Goal: Complete application form: Complete application form

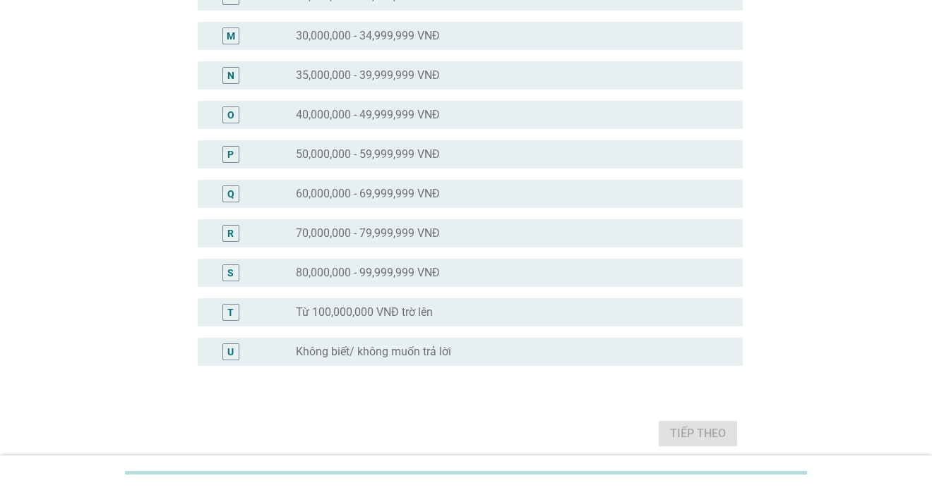
scroll to position [634, 0]
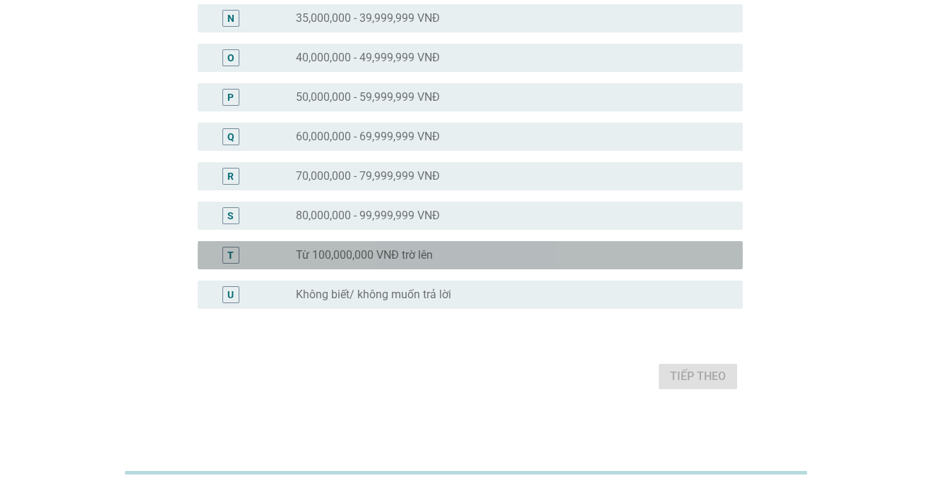
click at [514, 264] on div "T radio_button_unchecked Từ 100,000,000 VNĐ trờ lên" at bounding box center [470, 255] width 545 height 28
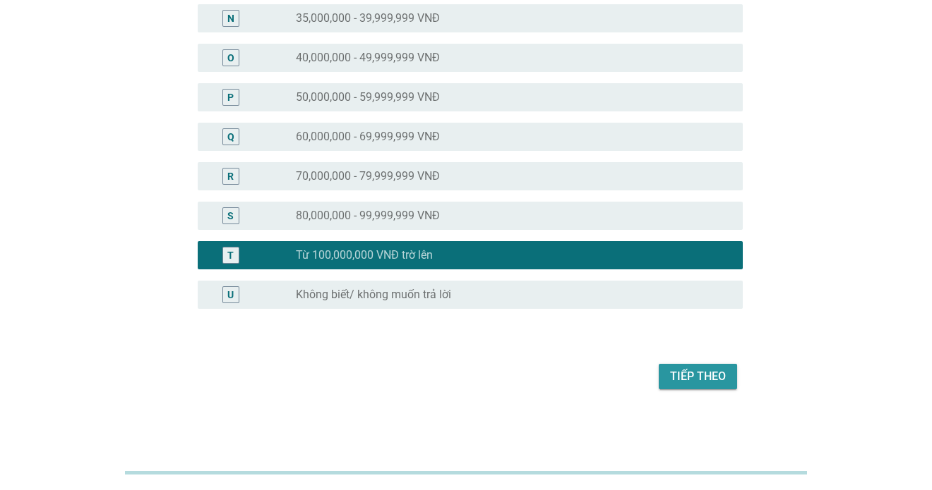
click at [714, 369] on div "Tiếp theo" at bounding box center [698, 376] width 56 height 17
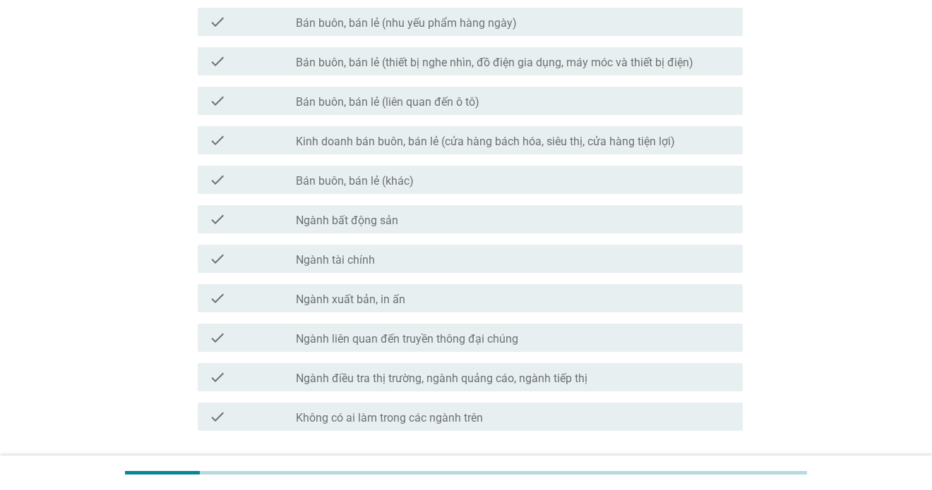
scroll to position [663, 0]
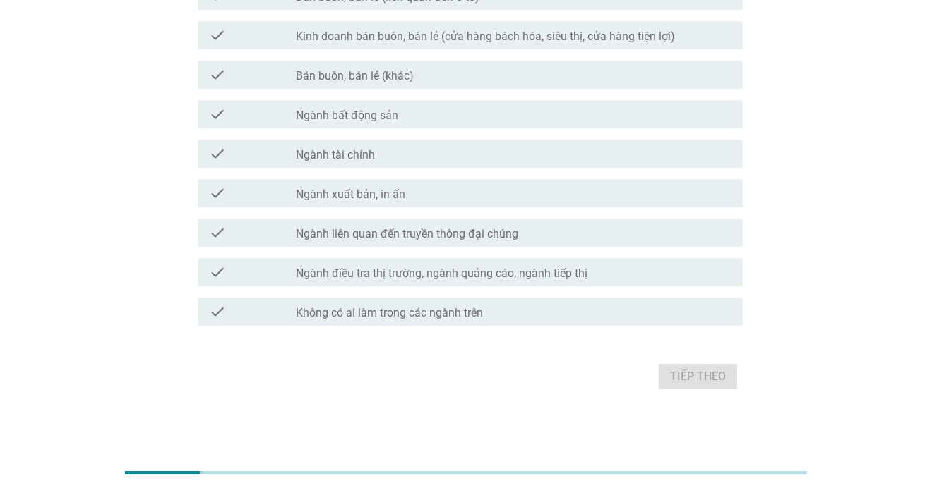
click at [469, 314] on label "Không có ai làm trong các ngành trên" at bounding box center [389, 313] width 187 height 14
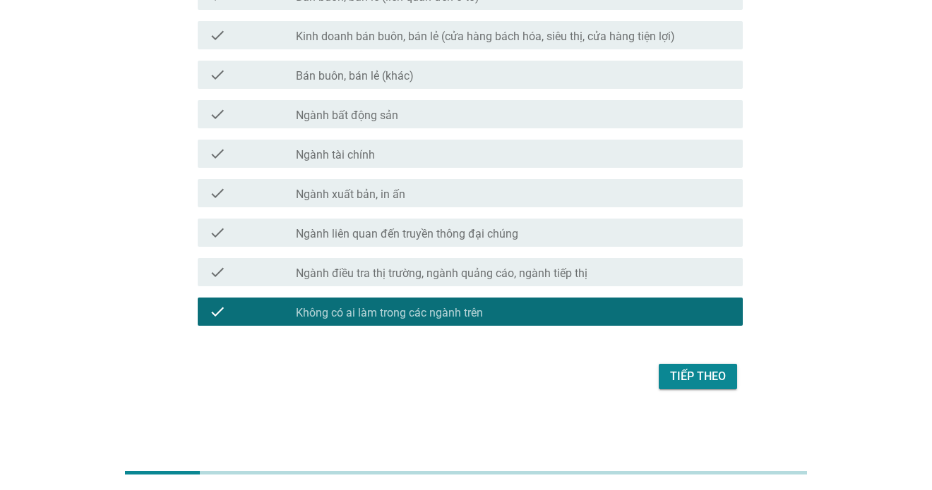
click at [726, 380] on button "Tiếp theo" at bounding box center [697, 376] width 78 height 25
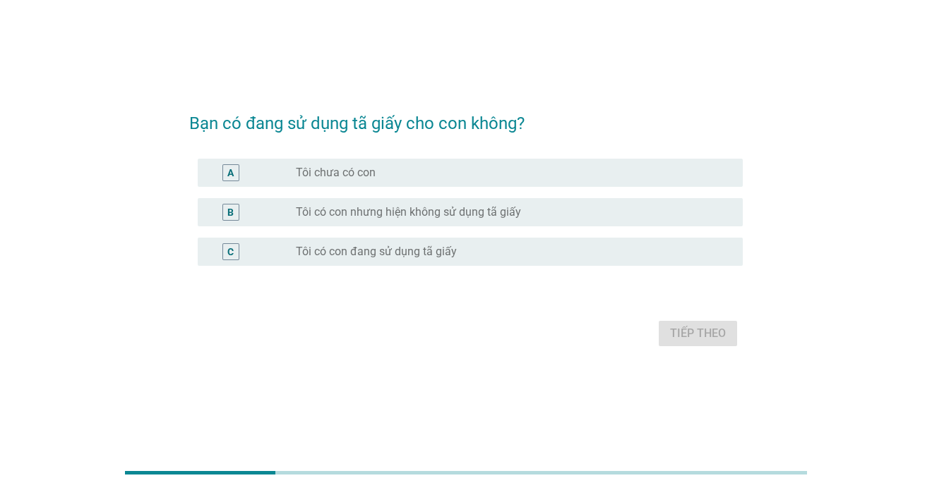
scroll to position [34, 0]
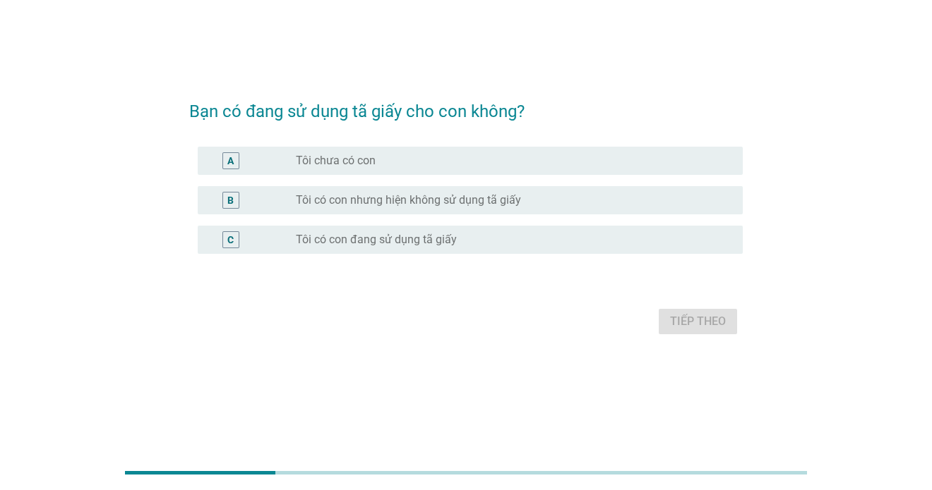
click at [402, 155] on div "radio_button_unchecked Tôi chưa có con" at bounding box center [508, 161] width 424 height 14
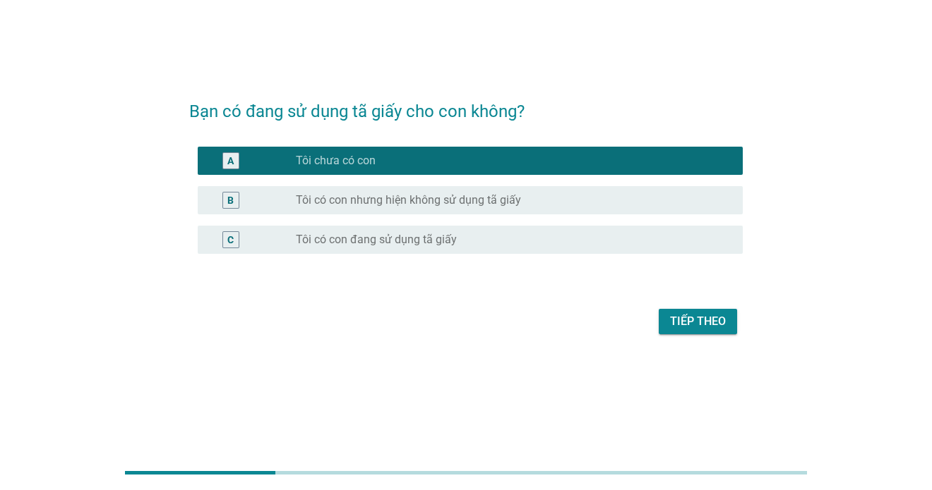
click at [547, 229] on div "C radio_button_unchecked Tôi có con đang sử dụng tã giấy" at bounding box center [470, 240] width 545 height 28
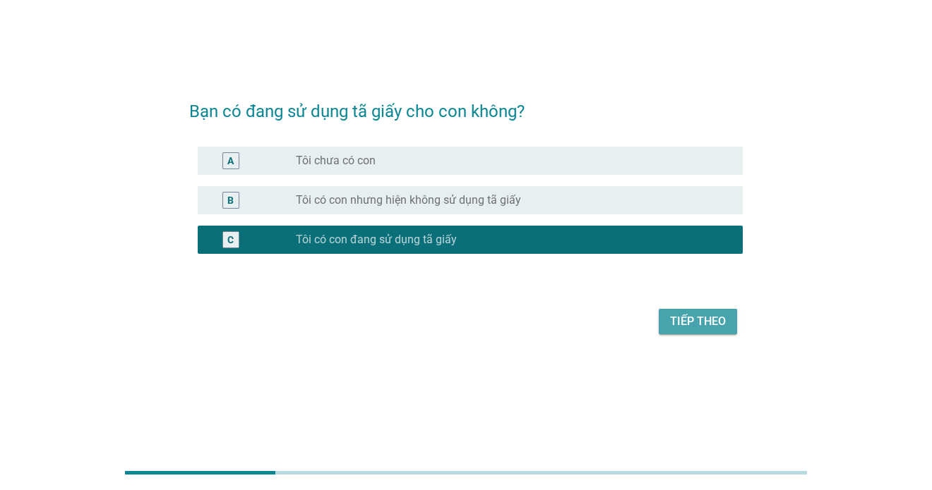
click at [706, 315] on div "Tiếp theo" at bounding box center [698, 321] width 56 height 17
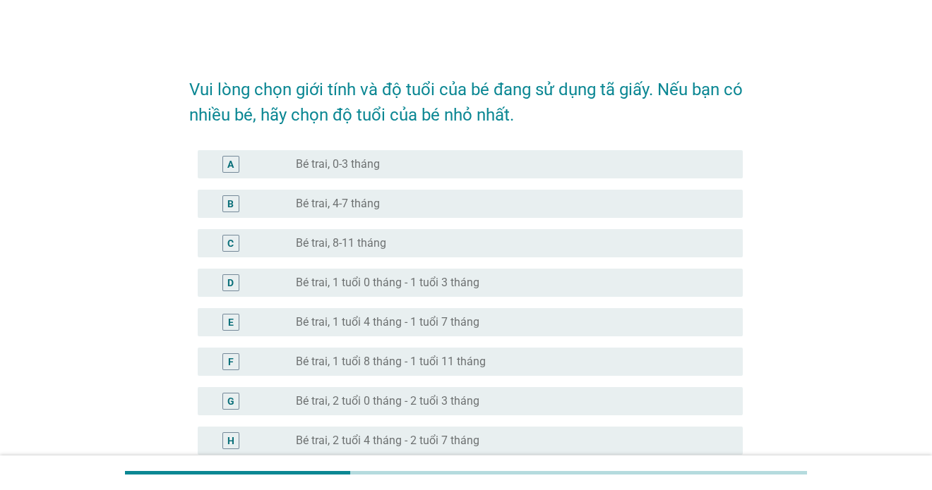
scroll to position [423, 0]
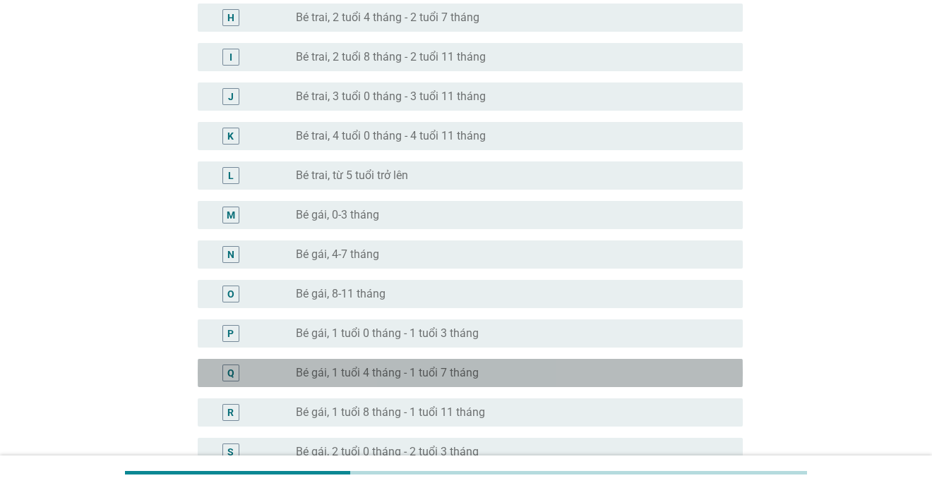
click at [444, 377] on label "Bé gái, 1 tuổi 4 tháng - 1 tuổi 7 tháng" at bounding box center [387, 373] width 183 height 14
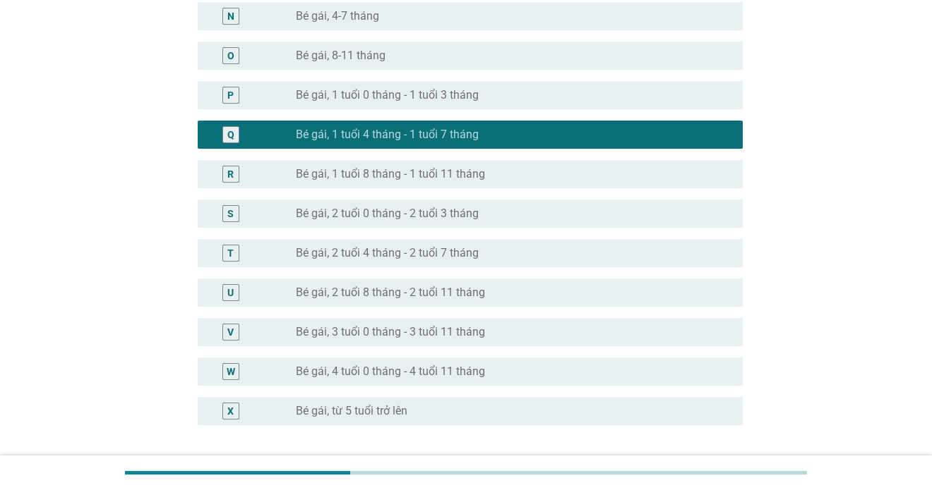
scroll to position [778, 0]
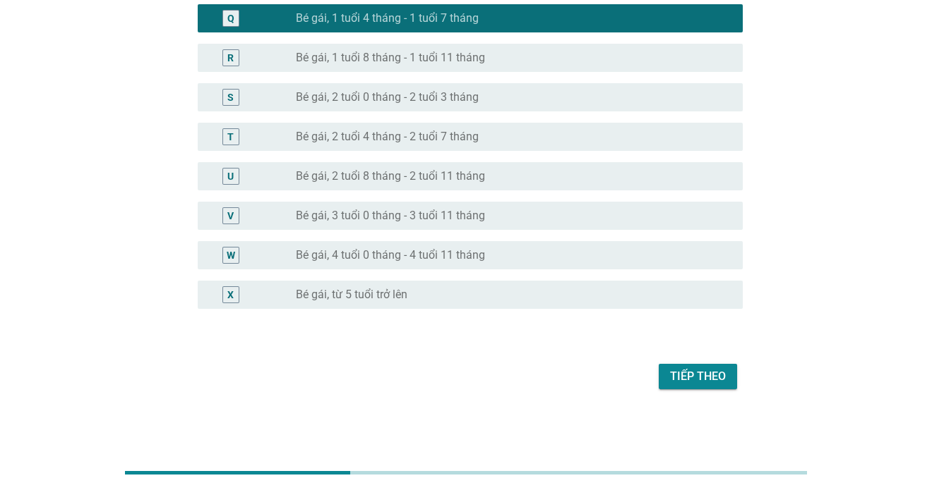
click at [666, 368] on button "Tiếp theo" at bounding box center [697, 376] width 78 height 25
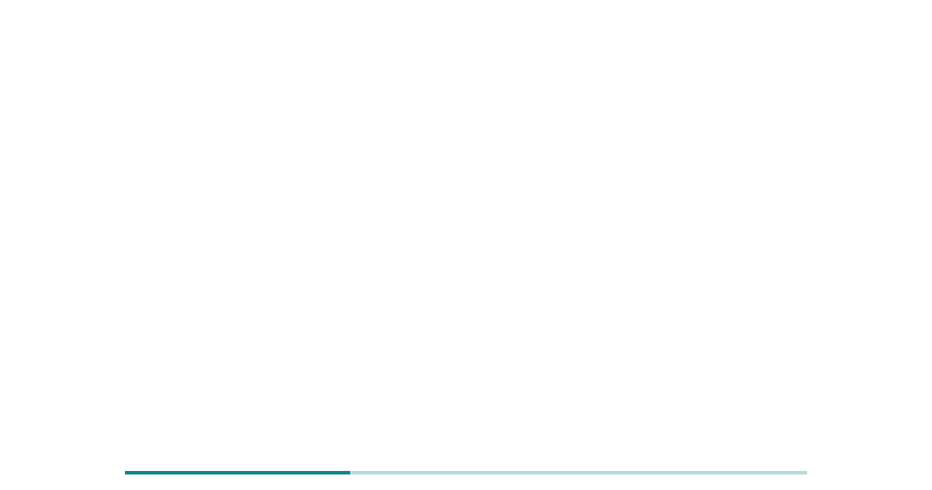
scroll to position [0, 0]
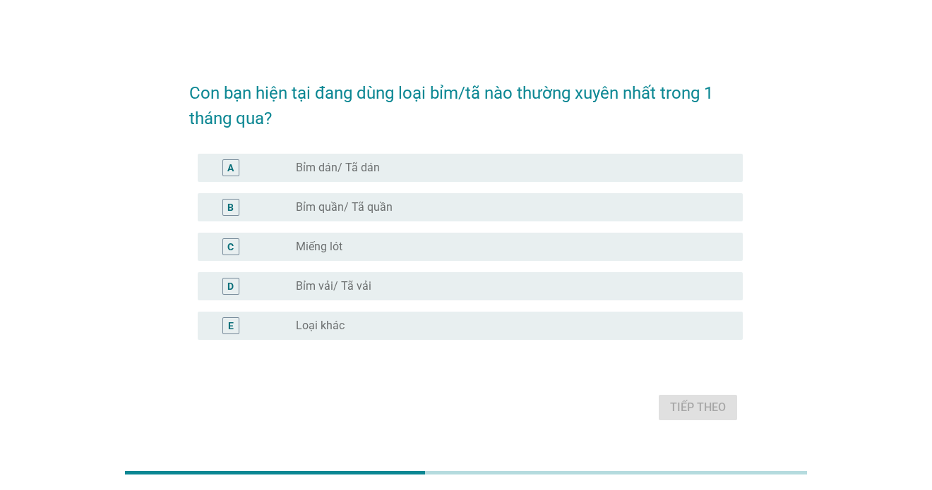
click at [344, 205] on label "Bỉm quần/ Tã quần" at bounding box center [344, 207] width 97 height 14
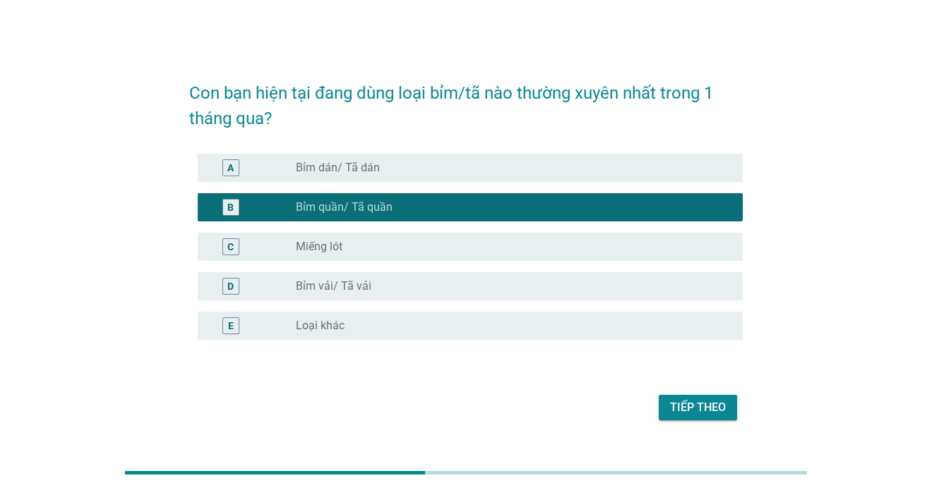
click at [692, 413] on div "Tiếp theo" at bounding box center [698, 407] width 56 height 17
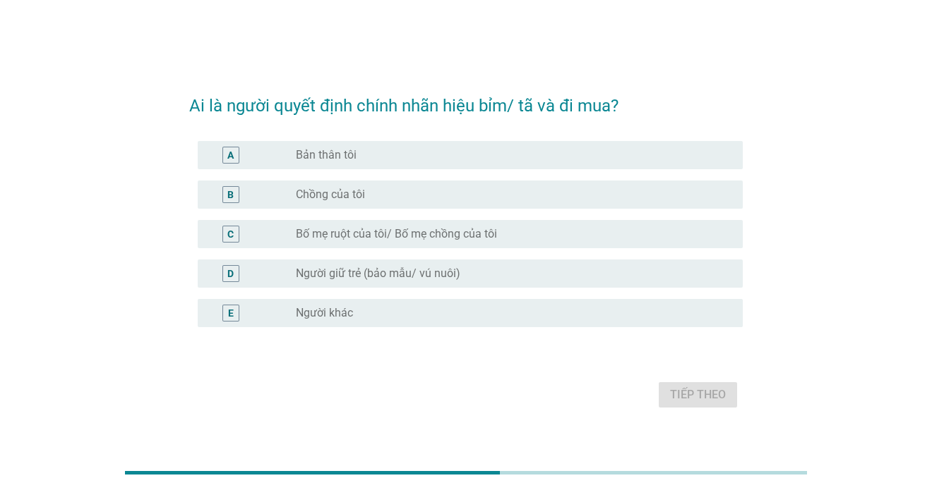
click at [354, 148] on label "Bản thân tôi" at bounding box center [326, 155] width 61 height 14
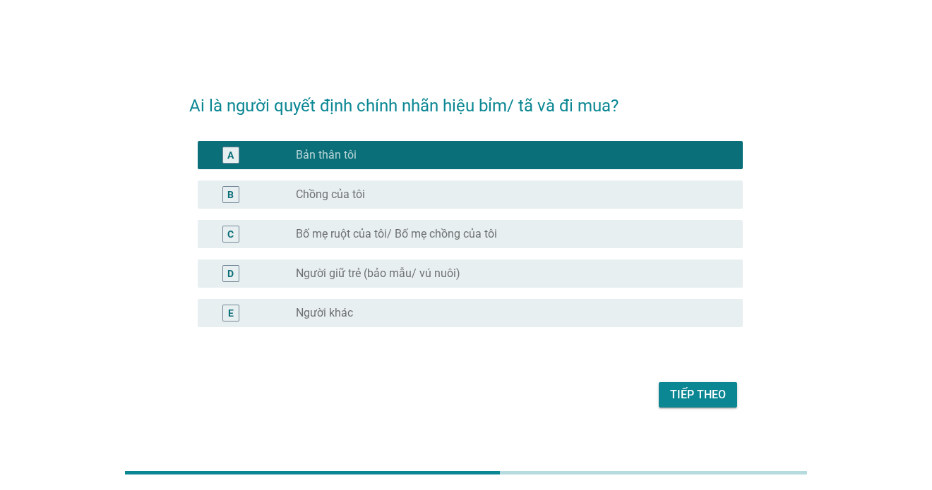
click at [714, 402] on div "Tiếp theo" at bounding box center [698, 395] width 56 height 17
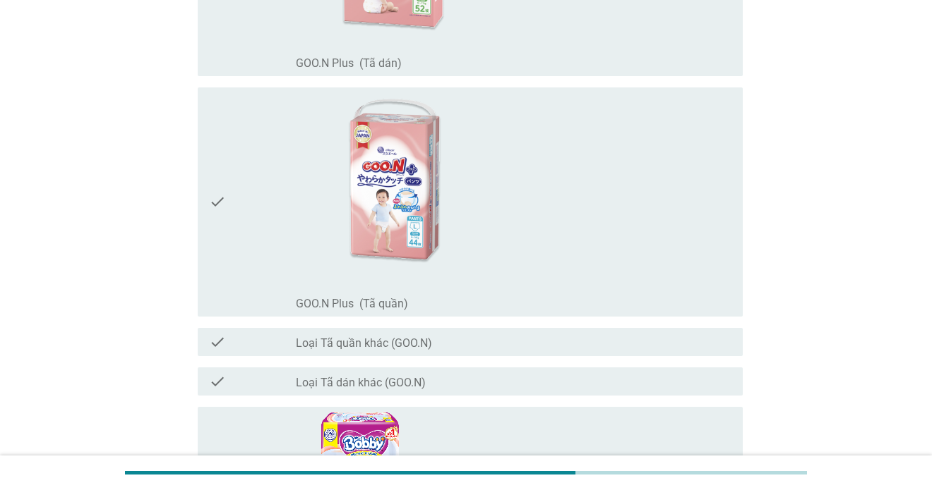
click at [230, 253] on div "check" at bounding box center [252, 202] width 87 height 218
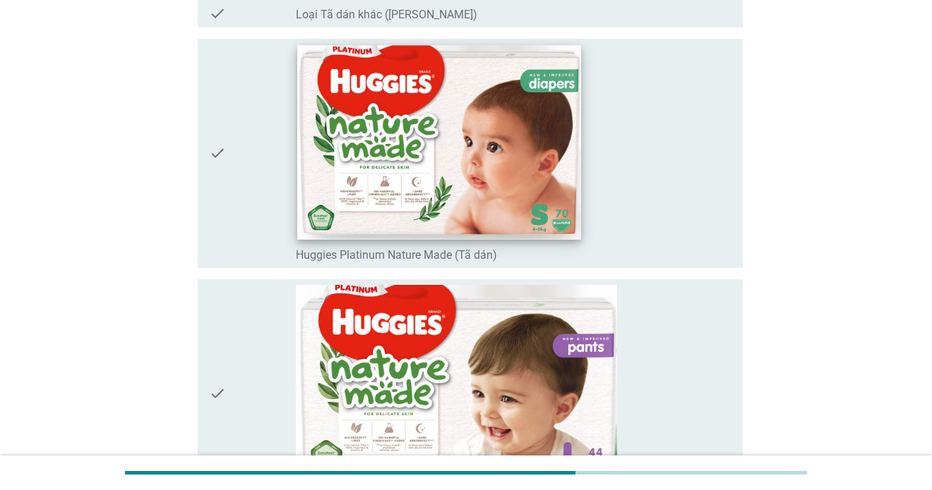
scroll to position [3176, 0]
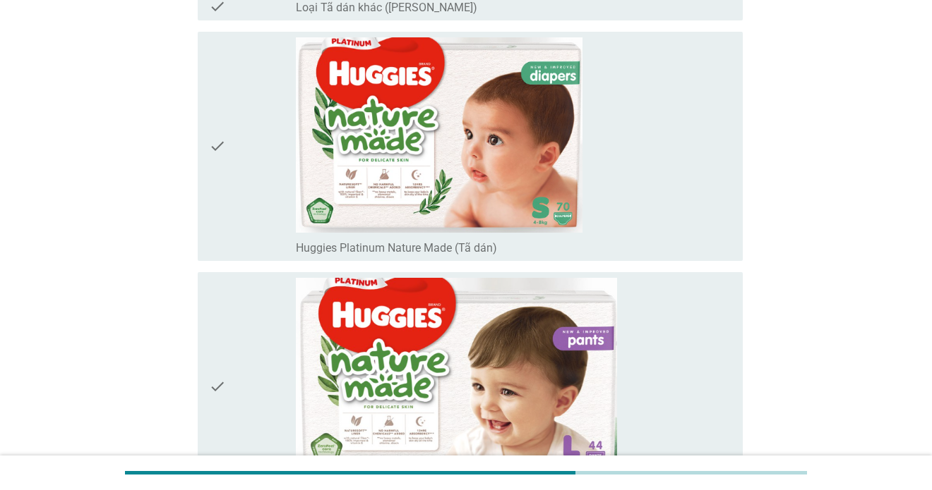
click at [217, 205] on icon "check" at bounding box center [217, 146] width 17 height 218
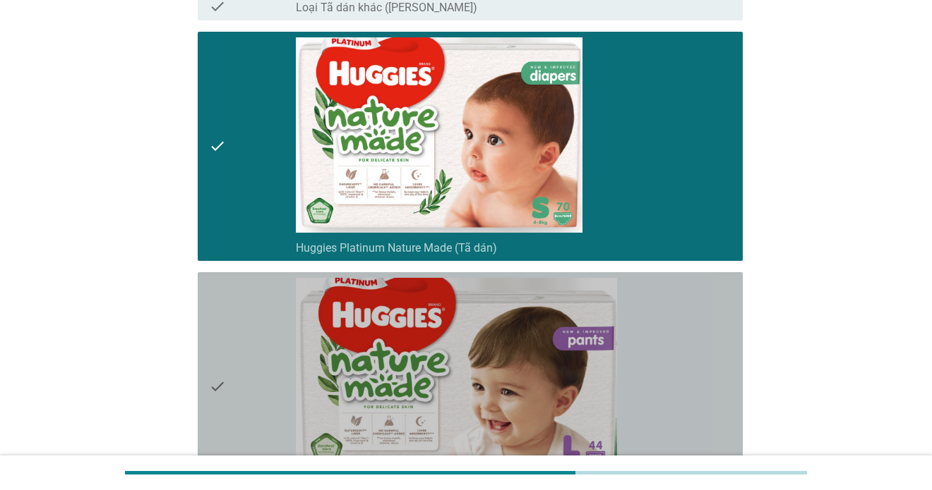
click at [212, 318] on icon "check" at bounding box center [217, 387] width 17 height 218
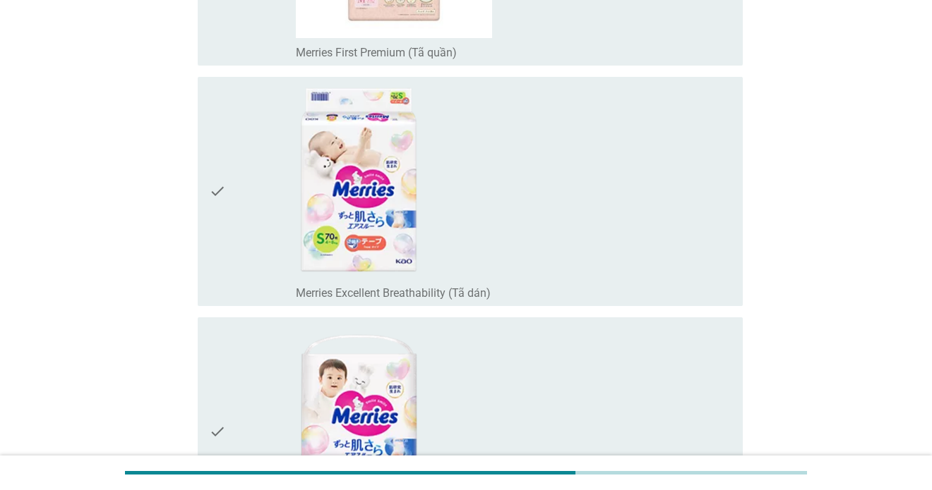
scroll to position [6422, 0]
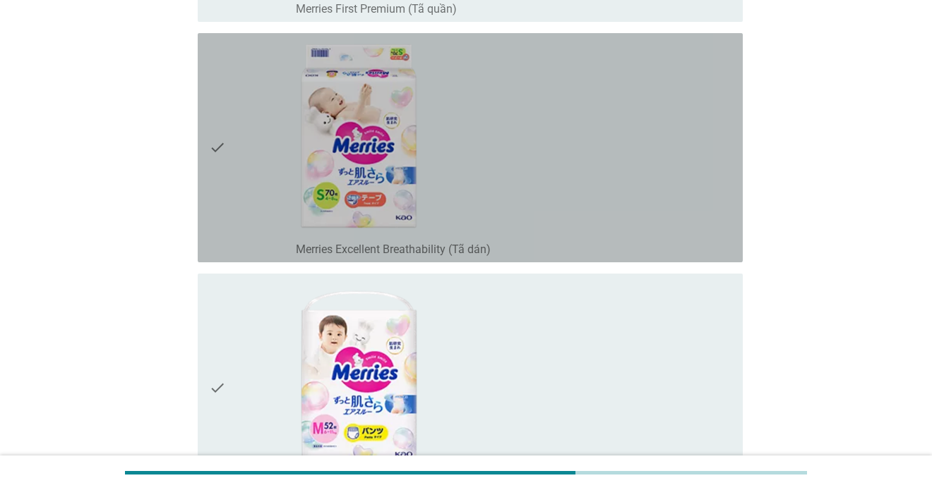
drag, startPoint x: 226, startPoint y: 219, endPoint x: 227, endPoint y: 245, distance: 25.4
click at [226, 221] on div "check" at bounding box center [252, 148] width 87 height 218
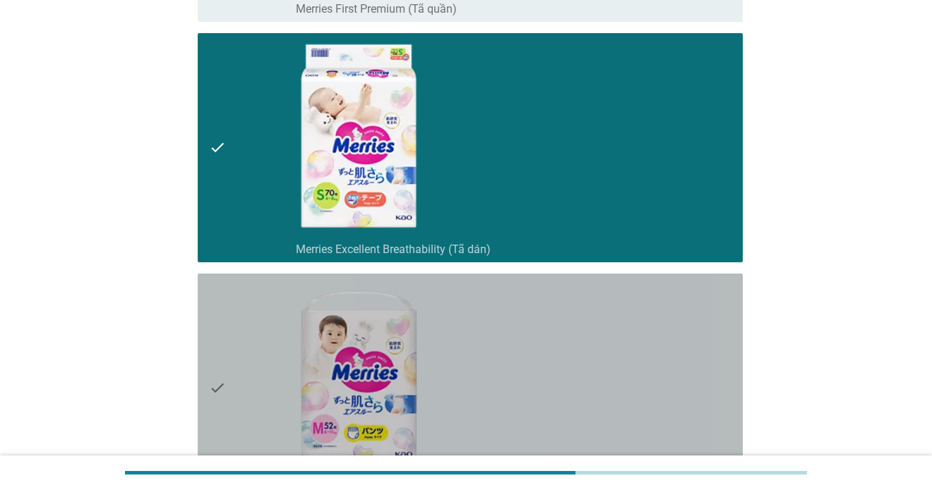
click at [228, 355] on div "check" at bounding box center [252, 388] width 87 height 218
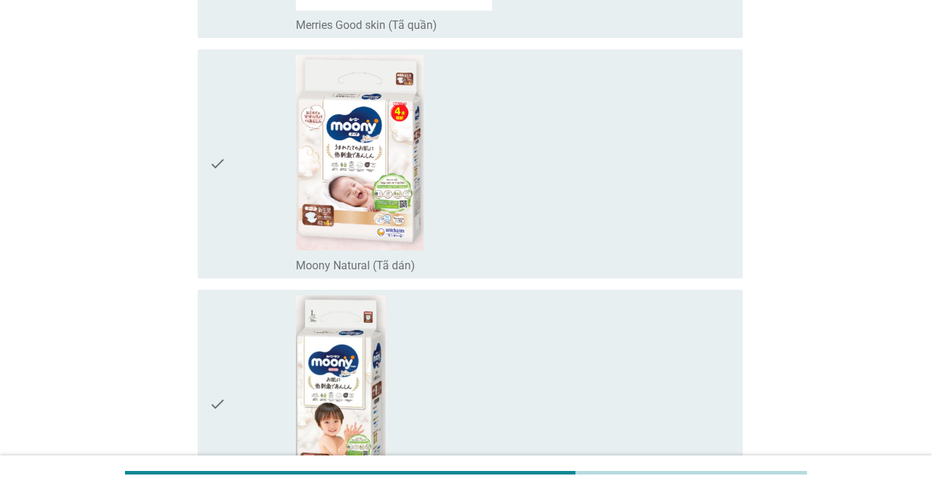
click at [235, 347] on div "check" at bounding box center [252, 405] width 87 height 218
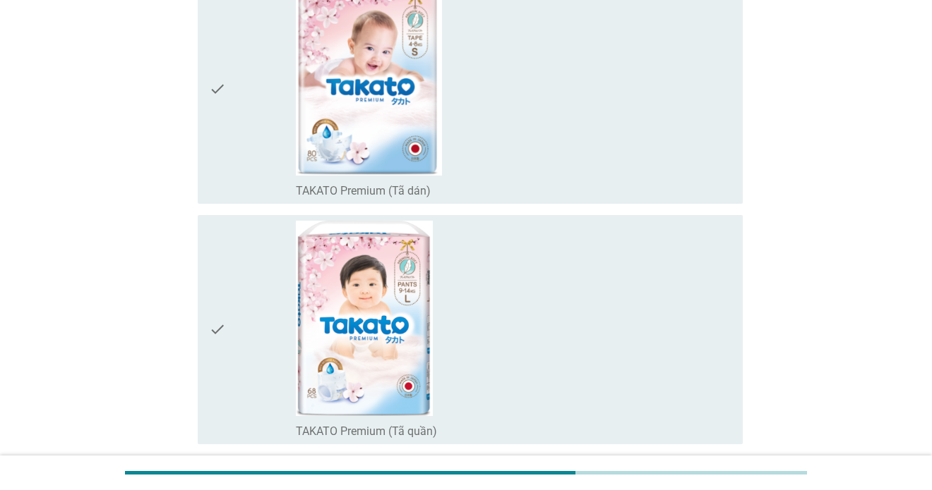
scroll to position [10795, 0]
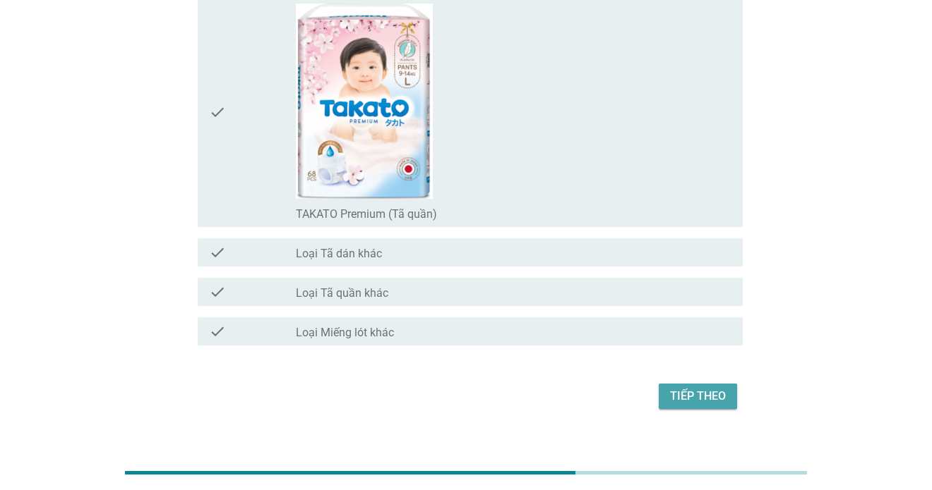
click at [709, 388] on div "Tiếp theo" at bounding box center [698, 396] width 56 height 17
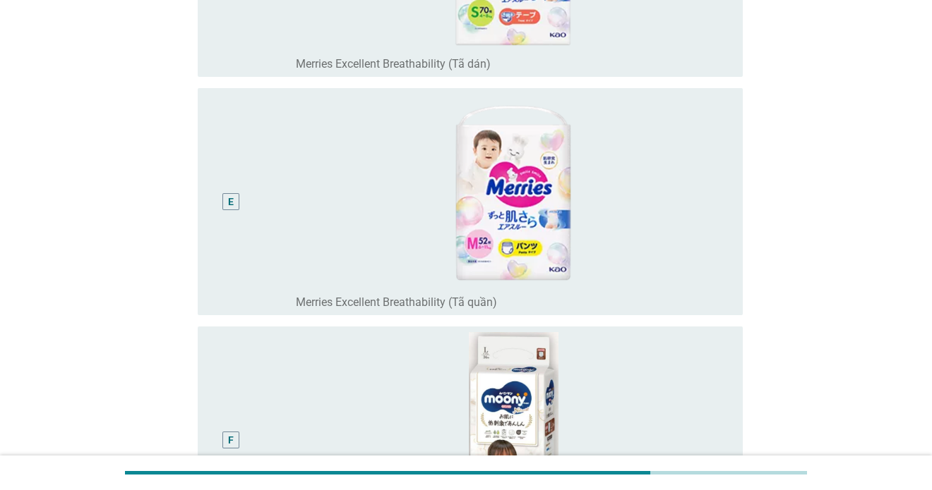
scroll to position [1059, 0]
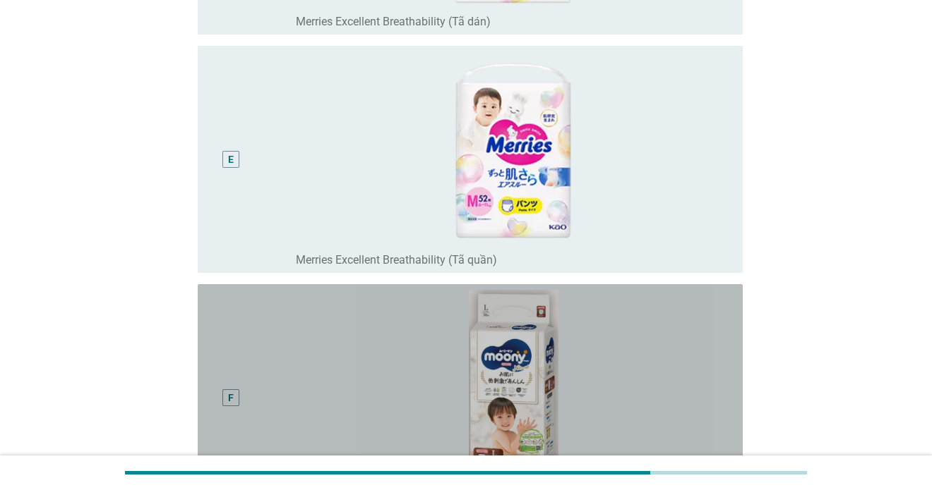
click at [244, 360] on div "F" at bounding box center [231, 398] width 44 height 216
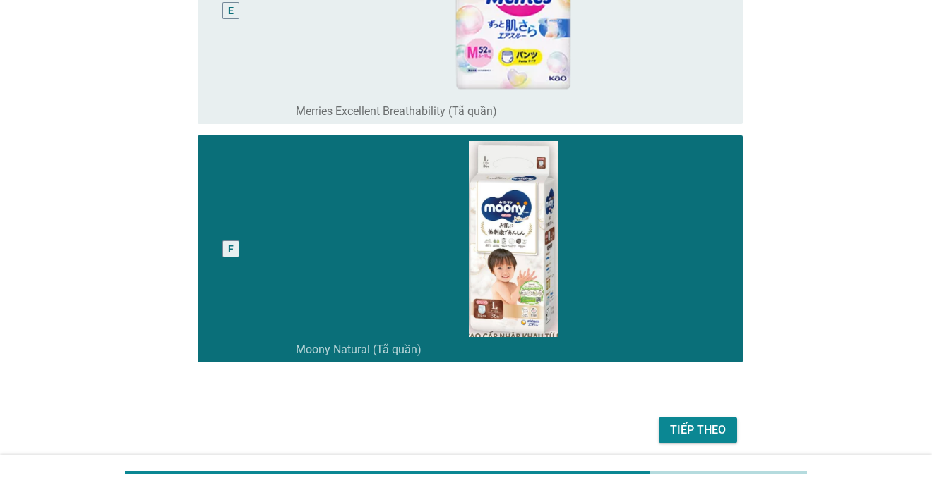
scroll to position [1261, 0]
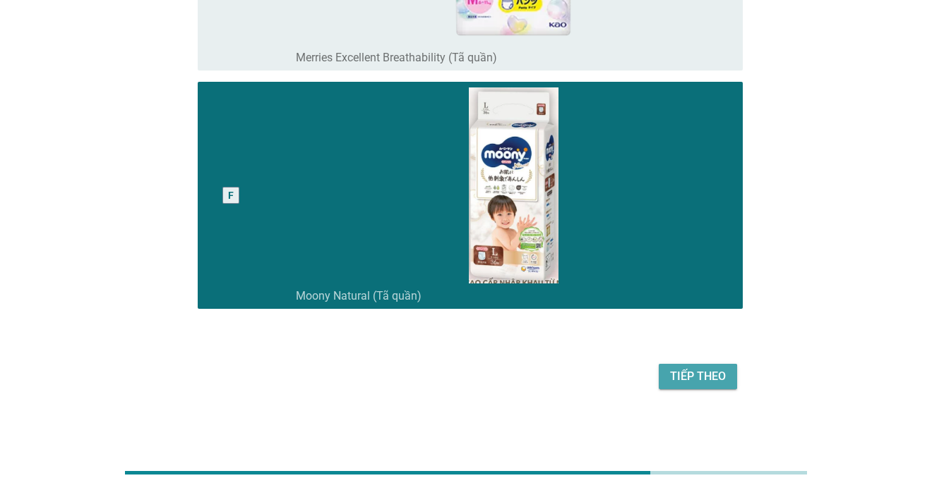
click at [678, 383] on div "Tiếp theo" at bounding box center [698, 376] width 56 height 17
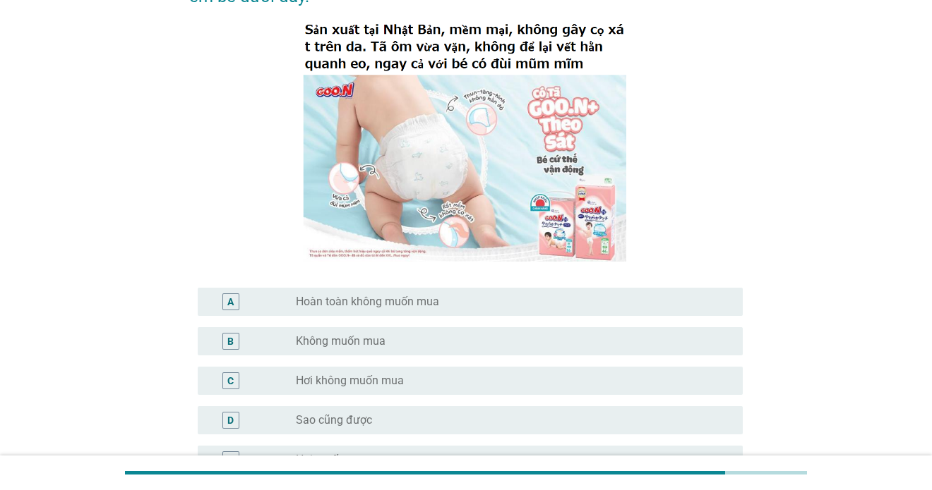
scroll to position [363, 0]
